Goal: Task Accomplishment & Management: Use online tool/utility

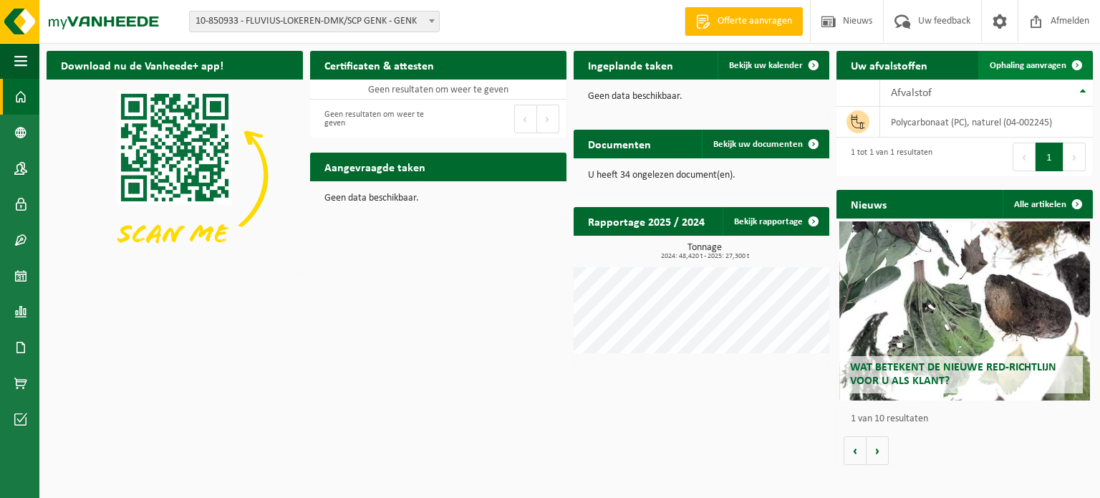
click at [1027, 67] on span "Ophaling aanvragen" at bounding box center [1028, 65] width 77 height 9
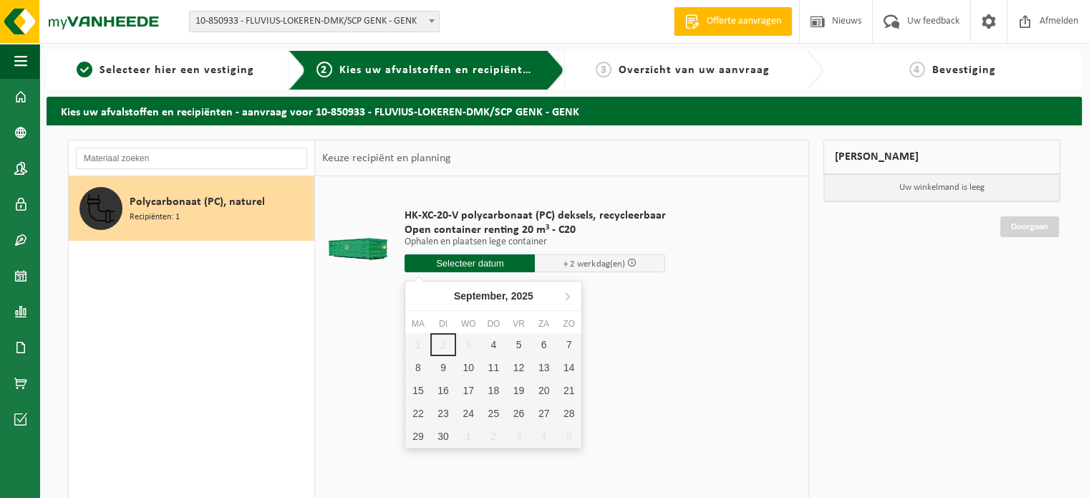
click at [465, 262] on input "text" at bounding box center [470, 263] width 130 height 18
click at [470, 344] on div "1 2 3 4 5 6 7 8 9 10 11 12 13 14 15 16 17 18 19 20 21 22 23 24 25 26 27 28 29 3…" at bounding box center [493, 390] width 176 height 115
click at [492, 344] on div "4" at bounding box center [493, 344] width 25 height 23
type input "Van 2025-09-04"
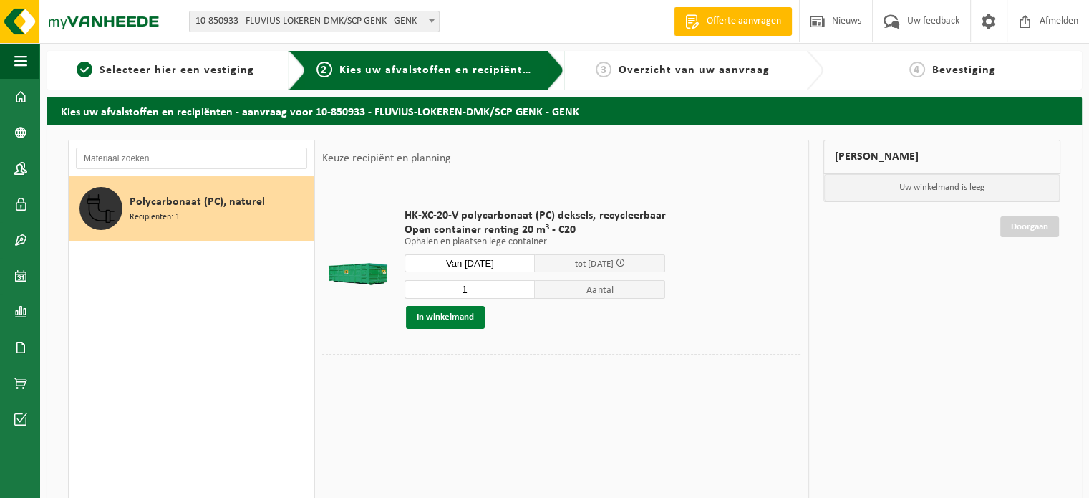
click at [440, 316] on button "In winkelmand" at bounding box center [445, 317] width 79 height 23
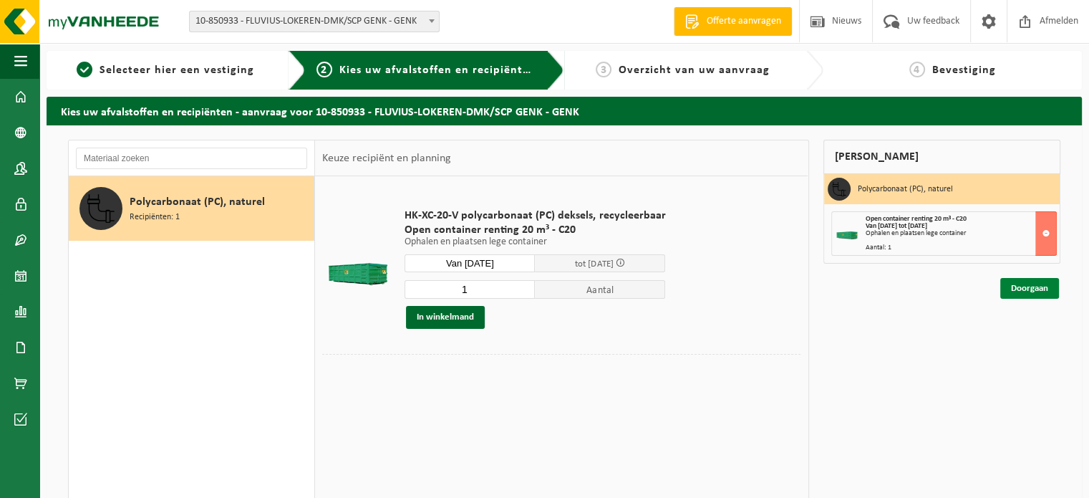
click at [1031, 296] on link "Doorgaan" at bounding box center [1029, 288] width 59 height 21
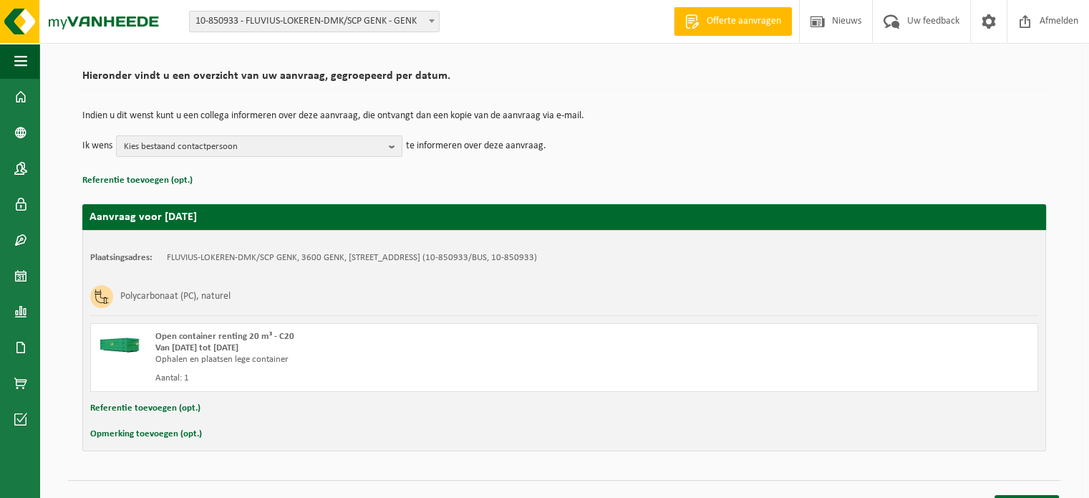
scroll to position [115, 0]
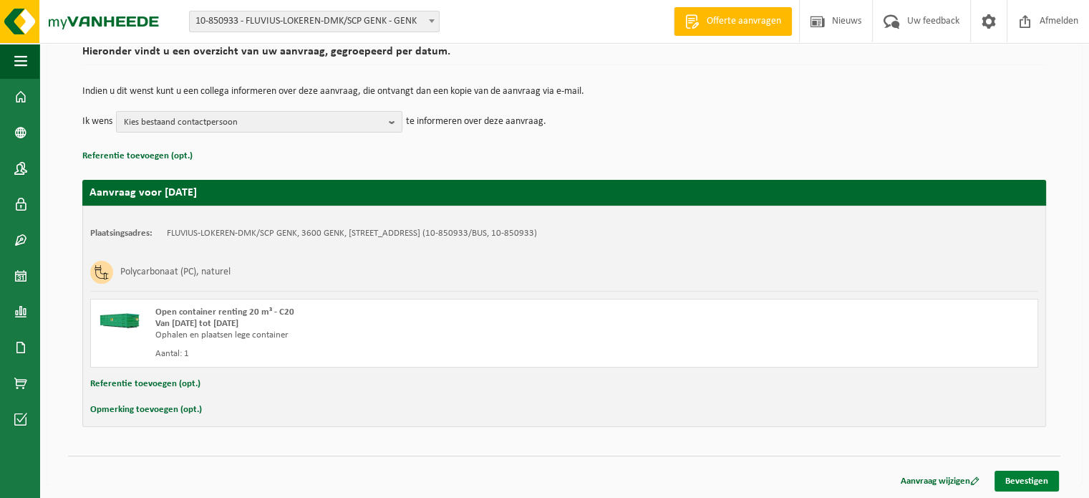
click at [1020, 481] on link "Bevestigen" at bounding box center [1027, 480] width 64 height 21
